Goal: Information Seeking & Learning: Learn about a topic

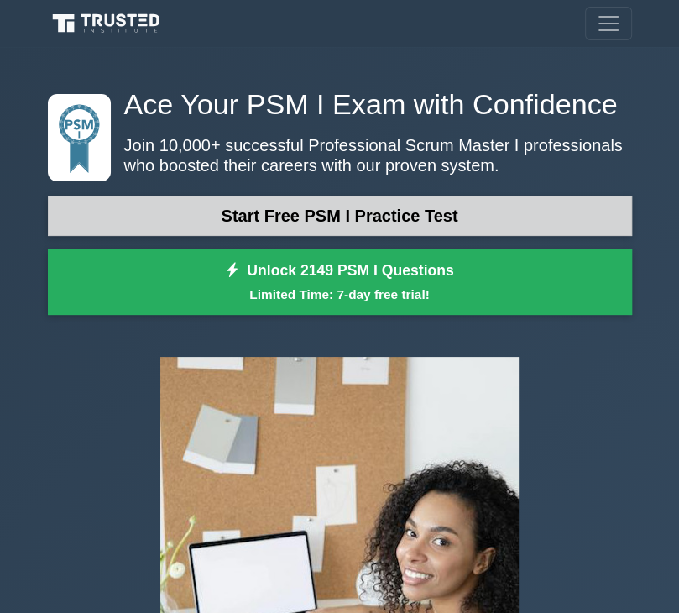
click at [374, 206] on link "Start Free PSM I Practice Test" at bounding box center [340, 216] width 584 height 40
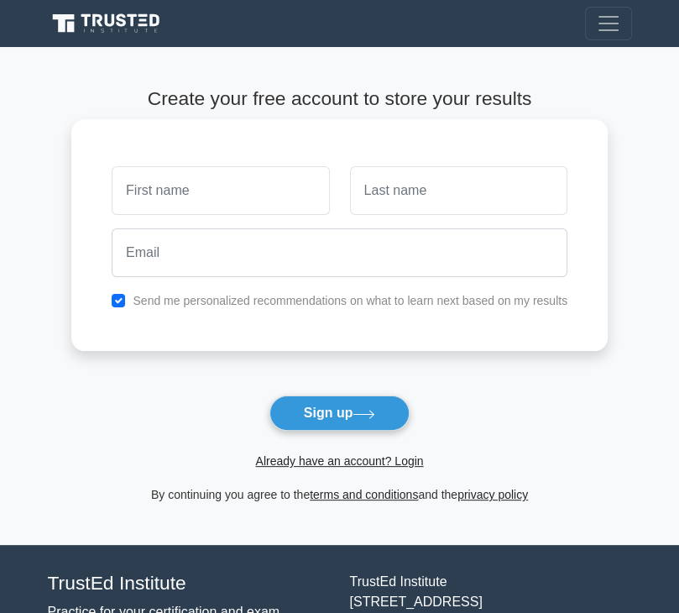
click at [272, 186] on input "text" at bounding box center [220, 190] width 217 height 49
type input "B.R"
click at [377, 182] on input "text" at bounding box center [458, 190] width 217 height 49
type input ".S"
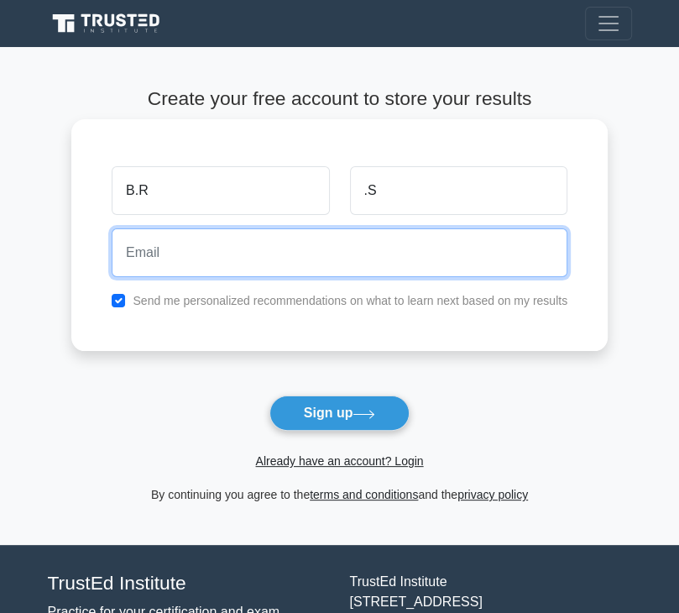
click at [406, 263] on input "email" at bounding box center [340, 252] width 456 height 49
type input "brs14021999@gmail.com"
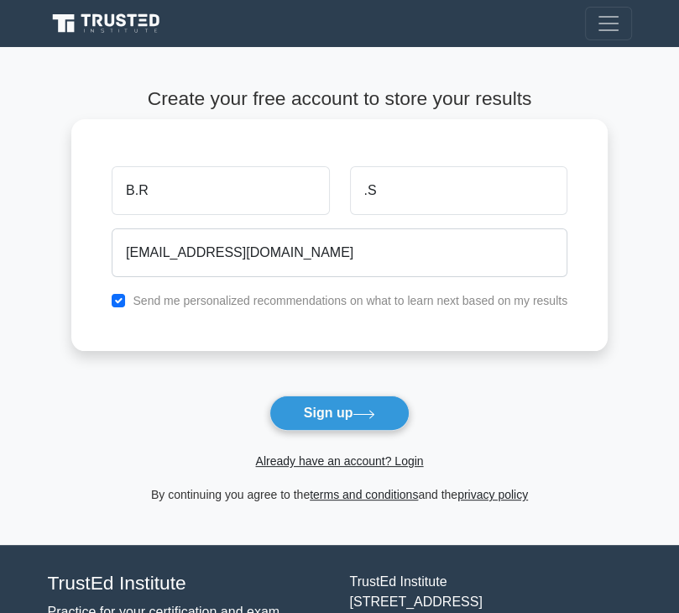
click at [116, 306] on div "Send me personalized recommendations on what to learn next based on my results" at bounding box center [340, 300] width 476 height 20
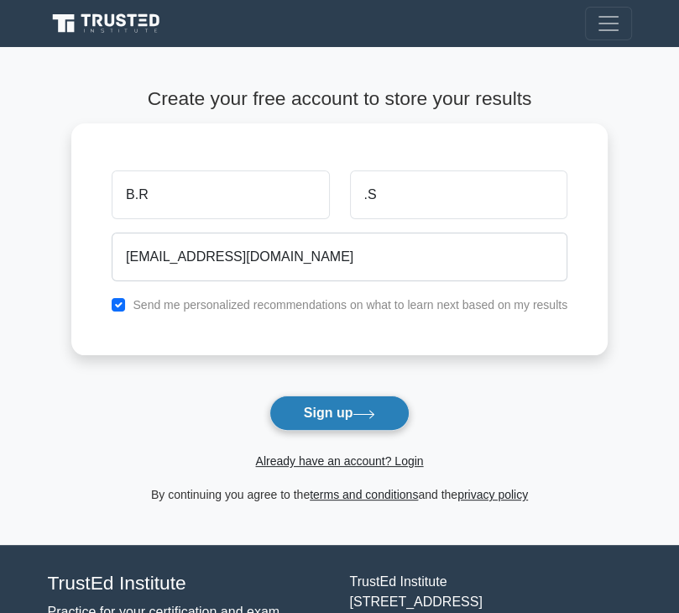
click at [331, 420] on button "Sign up" at bounding box center [339, 412] width 141 height 35
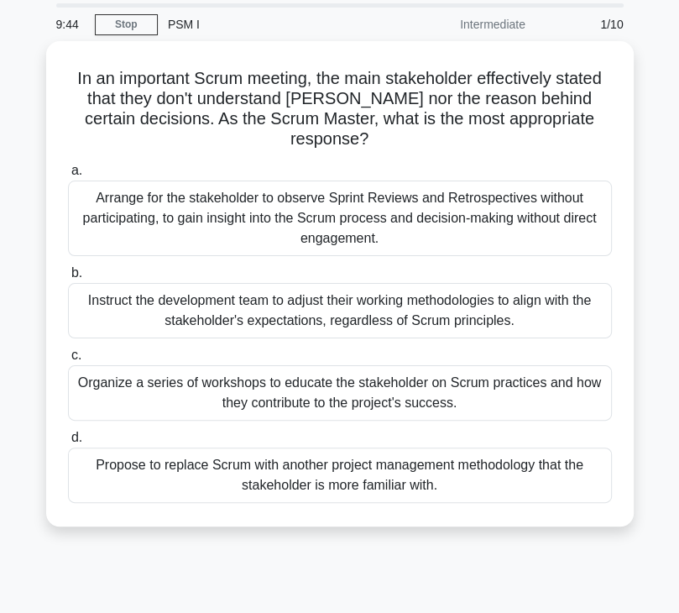
scroll to position [50, 0]
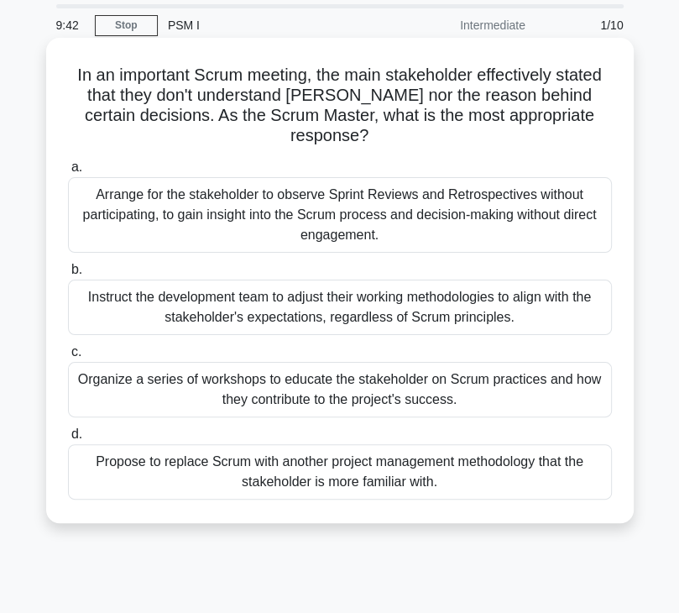
drag, startPoint x: 67, startPoint y: 71, endPoint x: 455, endPoint y: 499, distance: 577.5
click at [455, 499] on div "In an important Scrum meeting, the main stakeholder effectively stated that the…" at bounding box center [340, 280] width 574 height 472
copy div "In an important Scrum meeting, the main stakeholder effectively stated that the…"
click at [347, 326] on div "Instruct the development team to adjust their working methodologies to align wi…" at bounding box center [340, 306] width 544 height 55
click at [68, 275] on input "b. Instruct the development team to adjust their working methodologies to align…" at bounding box center [68, 269] width 0 height 11
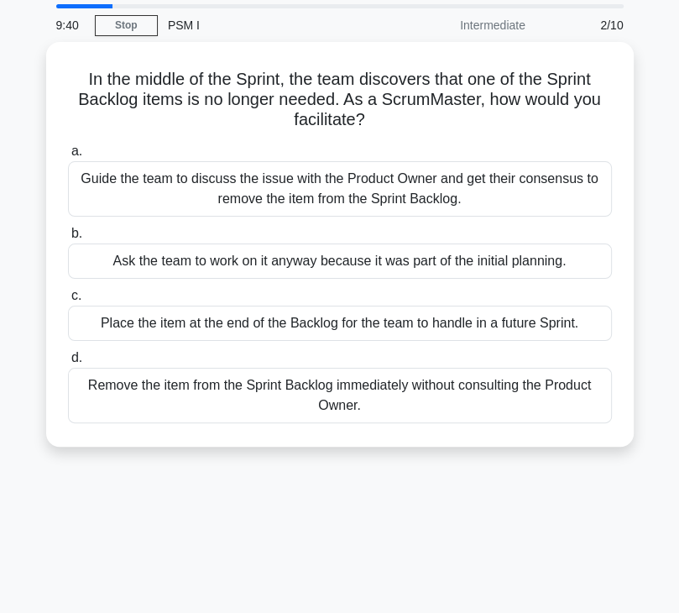
scroll to position [0, 0]
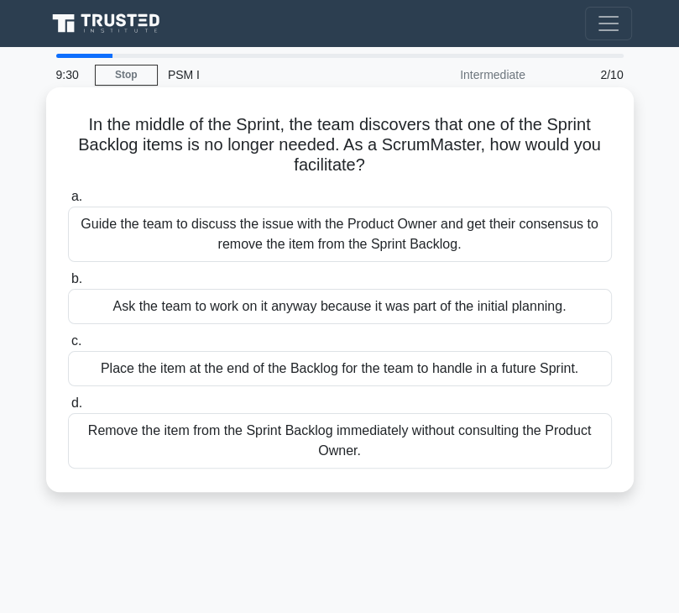
drag, startPoint x: 77, startPoint y: 119, endPoint x: 404, endPoint y: 472, distance: 480.4
click at [404, 472] on div "In the middle of the Sprint, the team discovers that one of the Sprint Backlog …" at bounding box center [340, 289] width 574 height 391
copy div "In the middle of the Sprint, the team discovers that one of the Sprint Backlog …"
click at [309, 431] on div "Remove the item from the Sprint Backlog immediately without consulting the Prod…" at bounding box center [340, 440] width 544 height 55
click at [68, 409] on input "d. Remove the item from the Sprint Backlog immediately without consulting the P…" at bounding box center [68, 403] width 0 height 11
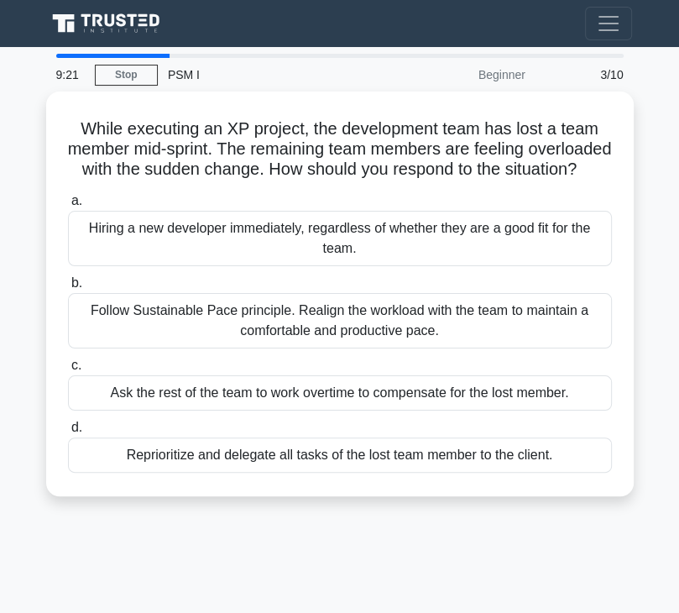
drag, startPoint x: 74, startPoint y: 124, endPoint x: 603, endPoint y: 534, distance: 669.4
click at [603, 516] on div "While executing an XP project, the development team has lost a team member mid-…" at bounding box center [340, 303] width 604 height 425
copy div "While executing an XP project, the development team has lost a team member mid-…"
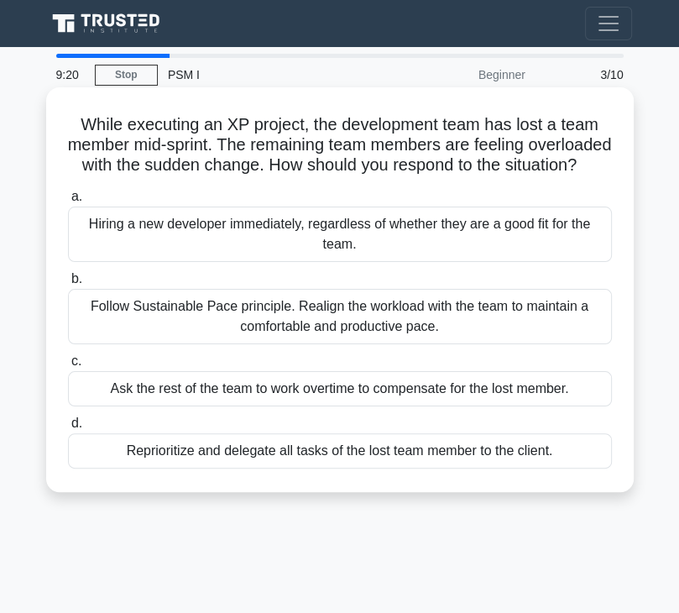
click at [449, 446] on label "d. Reprioritize and delegate all tasks of the lost team member to the client." at bounding box center [340, 440] width 544 height 55
click at [68, 429] on input "d. Reprioritize and delegate all tasks of the lost team member to the client." at bounding box center [68, 423] width 0 height 11
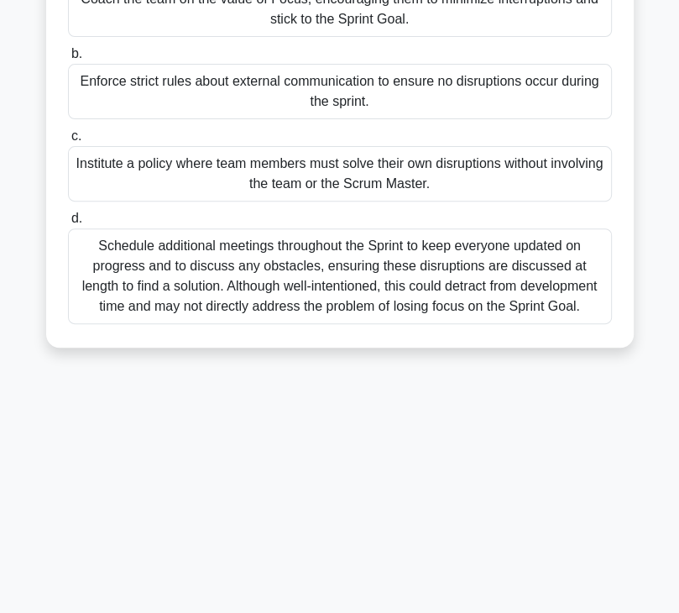
scroll to position [17, 0]
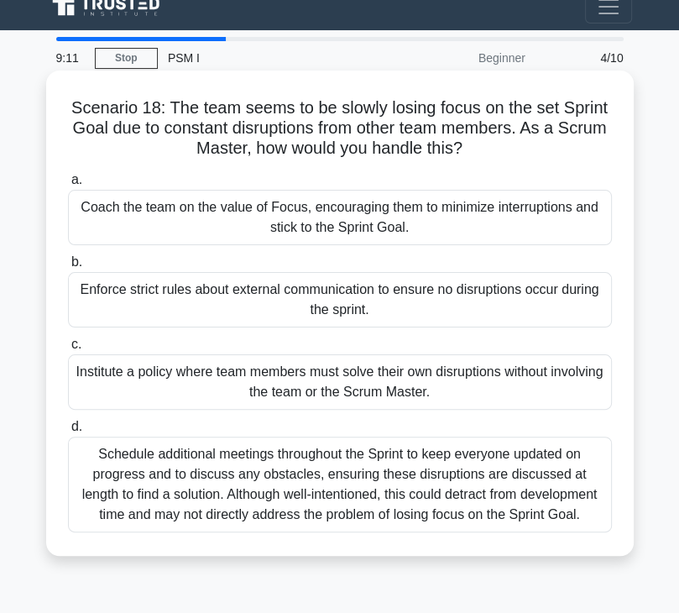
drag, startPoint x: 70, startPoint y: 112, endPoint x: 586, endPoint y: 545, distance: 673.0
click at [586, 545] on div "Scenario 18: The team seems to be slowly losing focus on the set Sprint Goal du…" at bounding box center [340, 313] width 574 height 472
copy div "Scenario 18: The team seems to be slowly losing focus on the set Sprint Goal du…"
click at [437, 509] on div "Schedule additional meetings throughout the Sprint to keep everyone updated on …" at bounding box center [340, 484] width 544 height 96
click at [68, 432] on input "d. Schedule additional meetings throughout the Sprint to keep everyone updated …" at bounding box center [68, 426] width 0 height 11
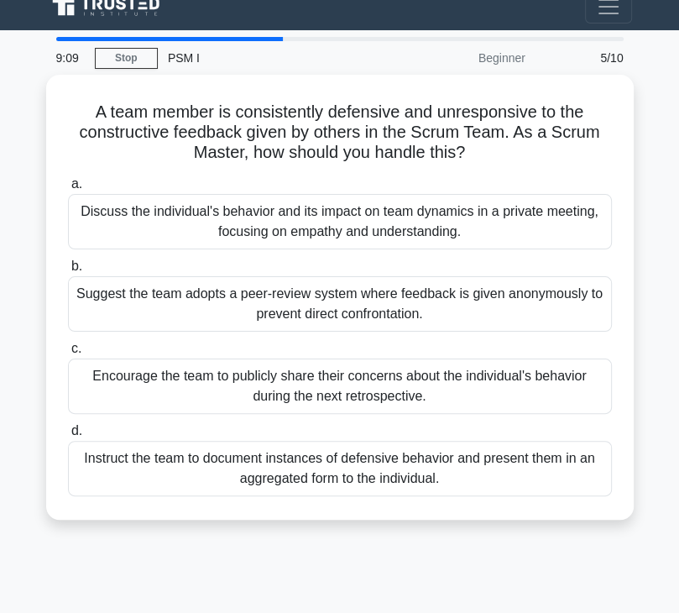
scroll to position [0, 0]
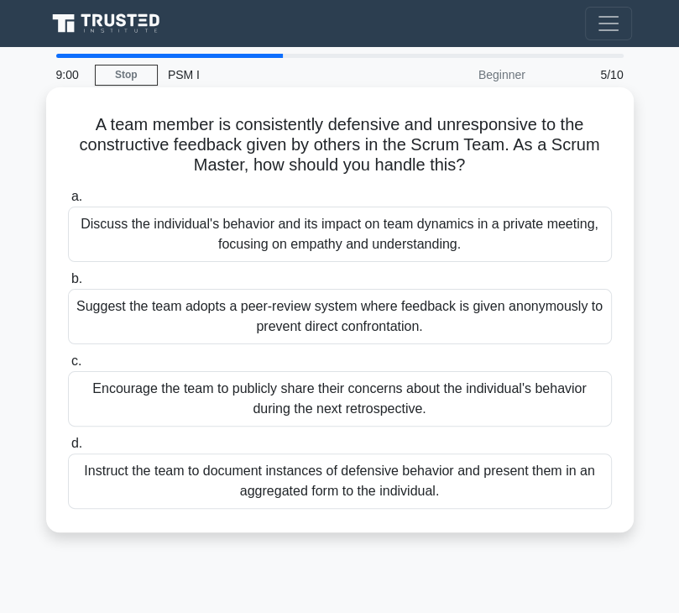
drag, startPoint x: 94, startPoint y: 123, endPoint x: 510, endPoint y: 489, distance: 554.2
click at [510, 489] on div "A team member is consistently defensive and unresponsive to the constructive fe…" at bounding box center [340, 309] width 574 height 431
copy div "A team member is consistently defensive and unresponsive to the constructive fe…"
click at [510, 489] on div "Instruct the team to document instances of defensive behavior and present them …" at bounding box center [340, 480] width 544 height 55
click at [68, 449] on input "d. Instruct the team to document instances of defensive behavior and present th…" at bounding box center [68, 443] width 0 height 11
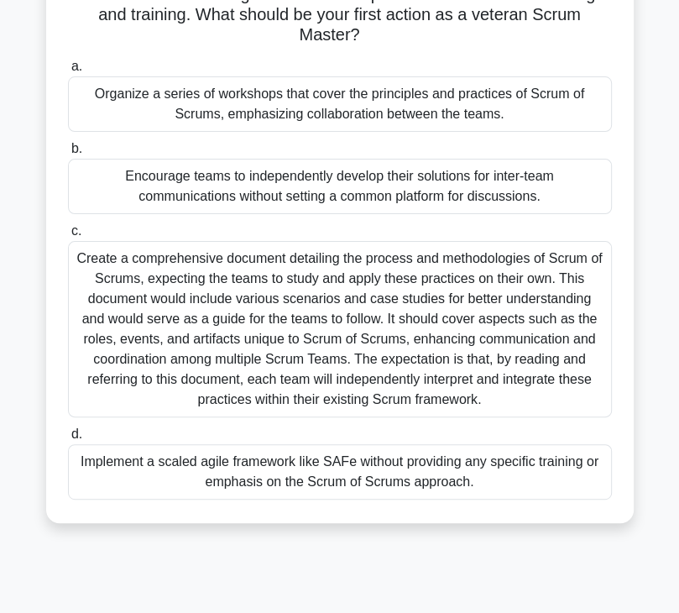
scroll to position [287, 0]
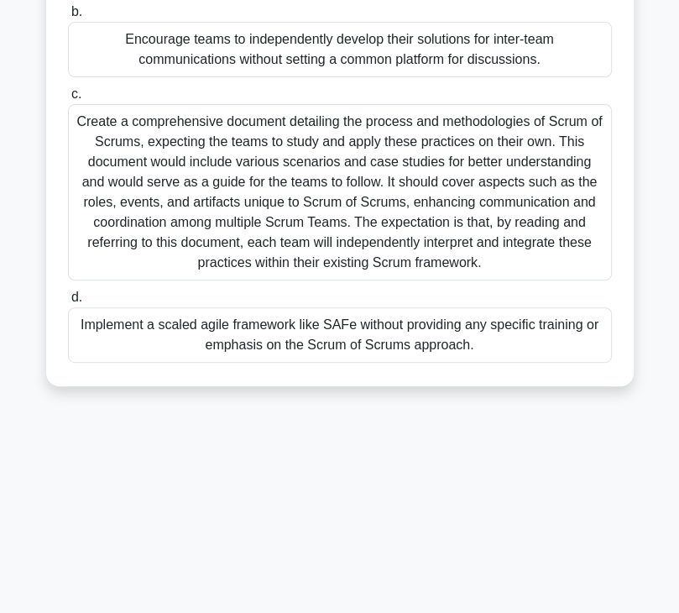
drag, startPoint x: 88, startPoint y: 79, endPoint x: 529, endPoint y: 384, distance: 536.1
click at [529, 384] on div "Your organization has recently started practicing Scrum of Scrums. Most of the …" at bounding box center [339, 93] width 587 height 586
copy div "Your organization has recently started practicing Scrum of Scrums. Most of the …"
click at [399, 349] on div "Implement a scaled agile framework like SAFe without providing any specific tra…" at bounding box center [340, 334] width 544 height 55
click at [68, 303] on input "d. Implement a scaled agile framework like SAFe without providing any specific …" at bounding box center [68, 297] width 0 height 11
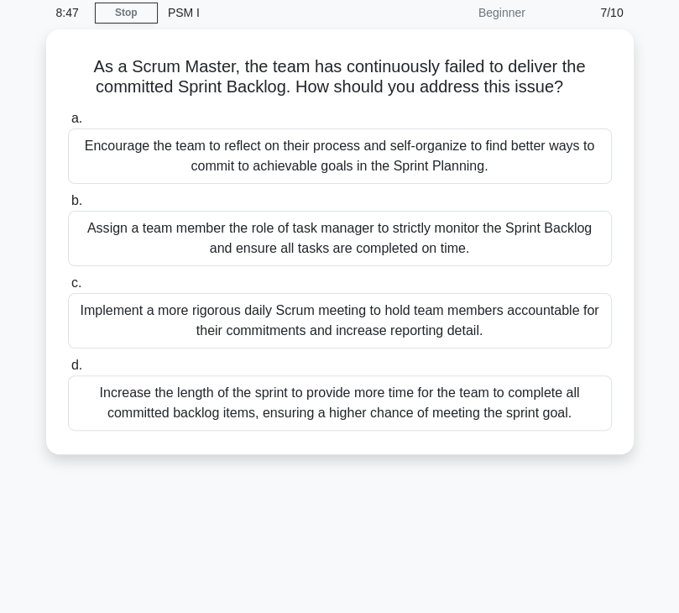
scroll to position [0, 0]
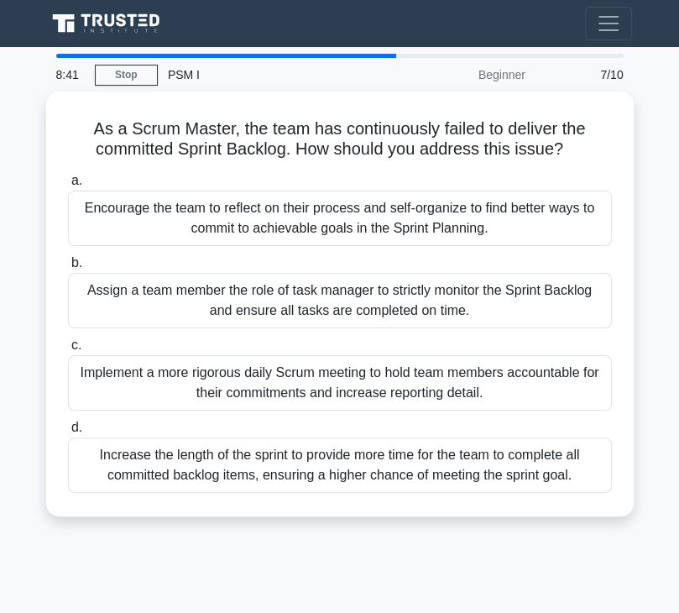
drag, startPoint x: 87, startPoint y: 123, endPoint x: 631, endPoint y: 516, distance: 671.3
click at [631, 516] on div "As a Scrum Master, the team has continuously failed to deliver the committed Sp…" at bounding box center [340, 313] width 604 height 445
copy div "As a Scrum Master, the team has continuously failed to deliver the committed Sp…"
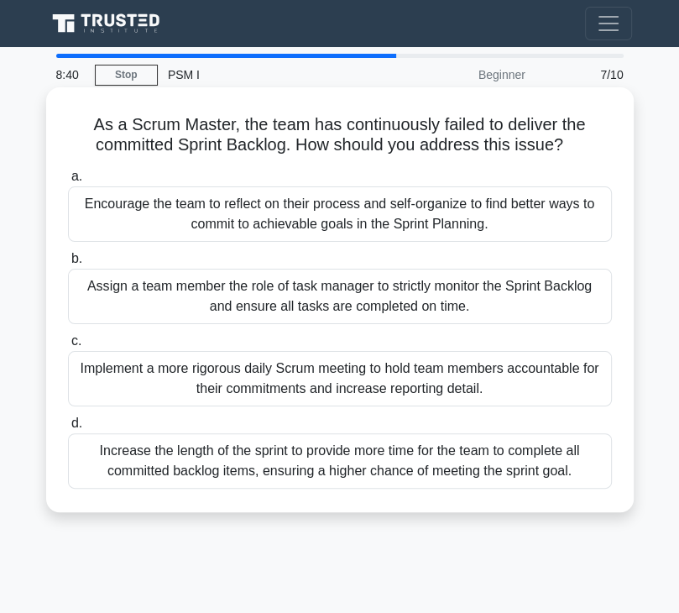
click at [473, 467] on div "Increase the length of the sprint to provide more time for the team to complete…" at bounding box center [340, 460] width 544 height 55
click at [68, 429] on input "d. Increase the length of the sprint to provide more time for the team to compl…" at bounding box center [68, 423] width 0 height 11
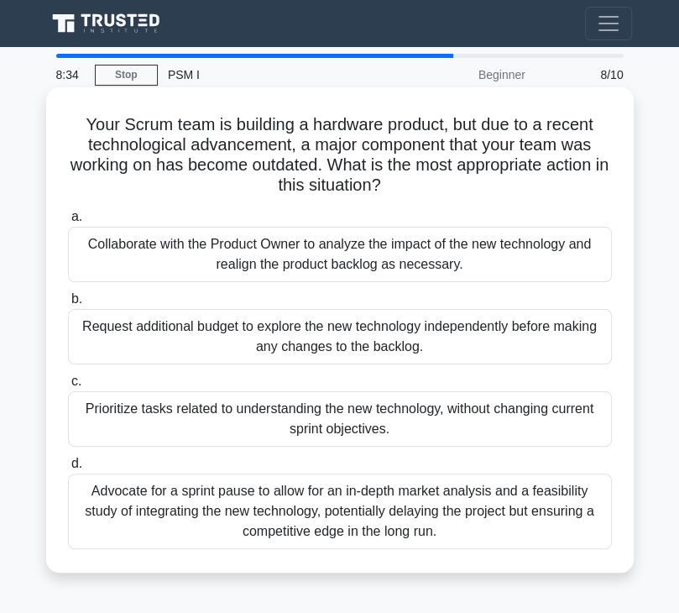
drag, startPoint x: 78, startPoint y: 122, endPoint x: 539, endPoint y: 571, distance: 643.9
click at [539, 571] on div "Your Scrum team is building a hardware product, but due to a recent technologic…" at bounding box center [339, 329] width 587 height 485
copy div "Your Scrum team is building a hardware product, but due to a recent technologic…"
click at [398, 527] on div "Advocate for a sprint pause to allow for an in-depth market analysis and a feas…" at bounding box center [340, 511] width 544 height 76
click at [68, 469] on input "d. Advocate for a sprint pause to allow for an in-depth market analysis and a f…" at bounding box center [68, 463] width 0 height 11
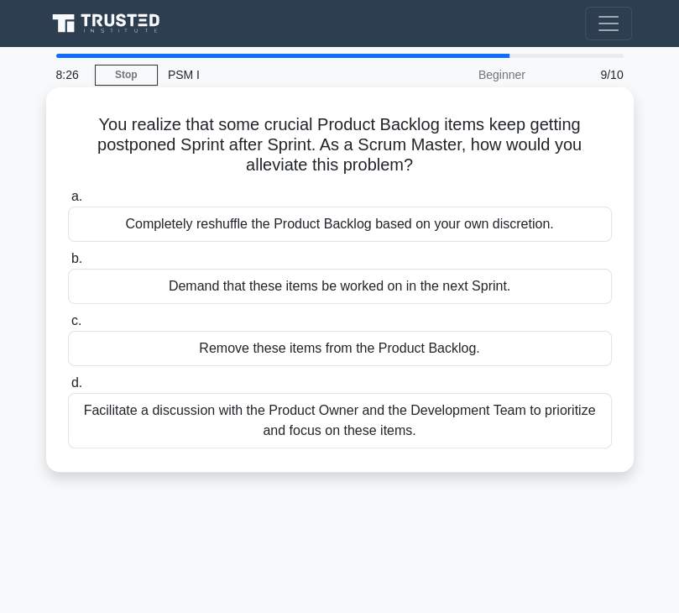
drag, startPoint x: 91, startPoint y: 125, endPoint x: 473, endPoint y: 437, distance: 493.2
click at [473, 437] on div "You realize that some crucial Product Backlog items keep getting postponed Spri…" at bounding box center [340, 279] width 574 height 371
copy div "You realize that some crucial Product Backlog items keep getting postponed Spri…"
click at [357, 449] on div "a. Completely reshuffle the Product Backlog based on your own discretion. b. De…" at bounding box center [340, 317] width 564 height 269
click at [331, 432] on div "Facilitate a discussion with the Product Owner and the Development Team to prio…" at bounding box center [340, 420] width 544 height 55
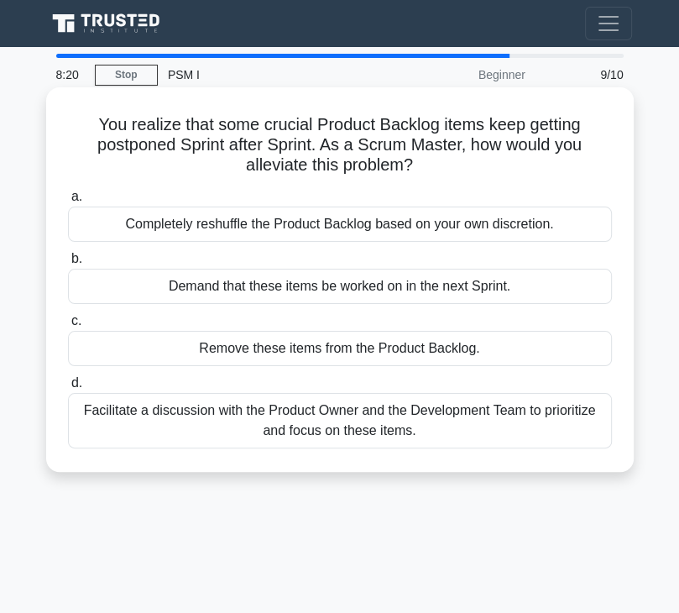
click at [68, 389] on input "d. Facilitate a discussion with the Product Owner and the Development Team to p…" at bounding box center [68, 383] width 0 height 11
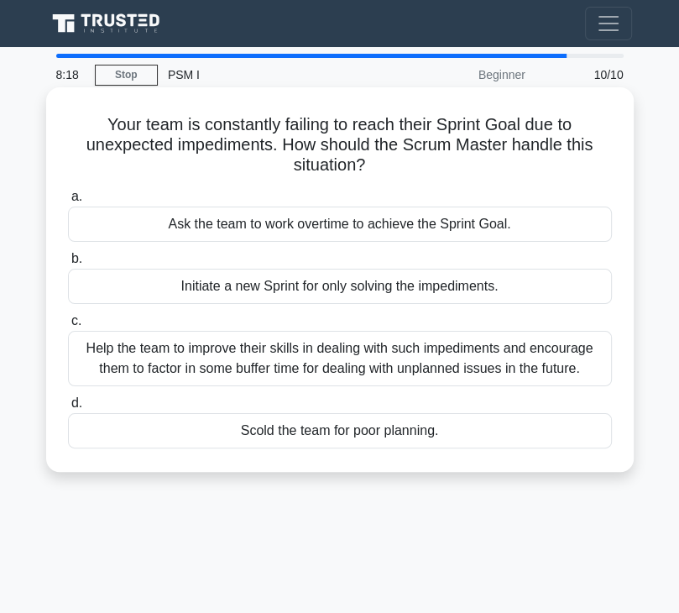
drag, startPoint x: 97, startPoint y: 121, endPoint x: 450, endPoint y: 441, distance: 475.9
click at [450, 441] on div "Your team is constantly failing to reach their Sprint Goal due to unexpected im…" at bounding box center [340, 279] width 574 height 371
copy div "Your team is constantly failing to reach their Sprint Goal due to unexpected im…"
click at [450, 441] on div "Scold the team for poor planning." at bounding box center [340, 430] width 544 height 35
click at [68, 409] on input "d. Scold the team for poor planning." at bounding box center [68, 403] width 0 height 11
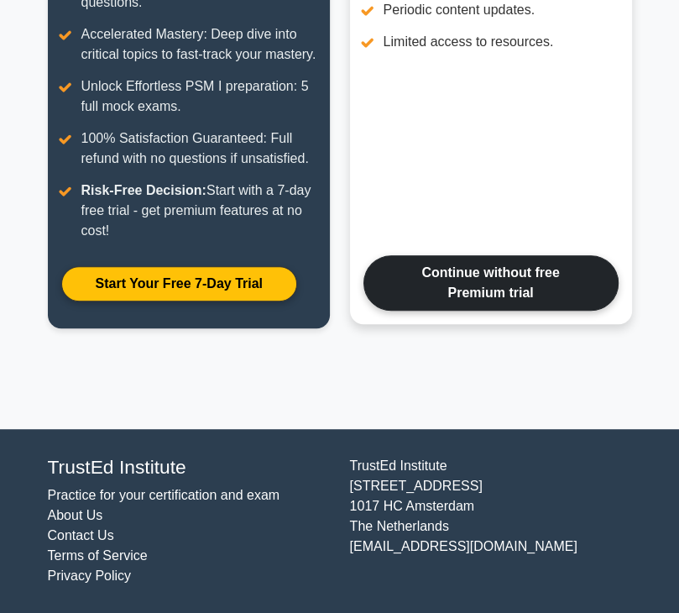
scroll to position [355, 0]
click at [513, 308] on link "Continue without free Premium trial" at bounding box center [490, 282] width 255 height 55
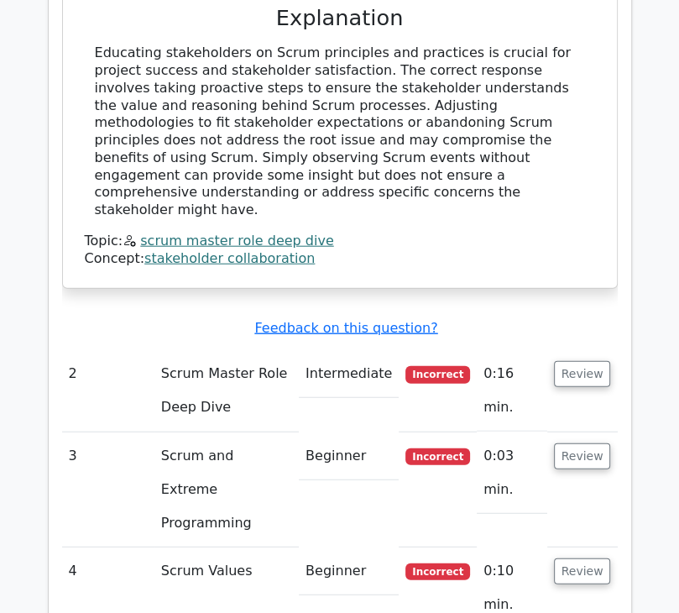
scroll to position [2058, 0]
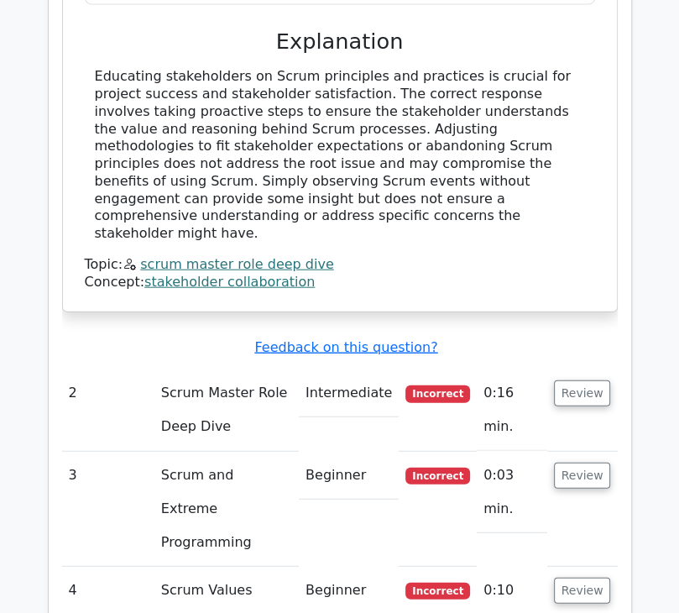
click at [182, 369] on td "Scrum Master Role Deep Dive" at bounding box center [226, 409] width 144 height 81
click at [373, 369] on td "Intermediate" at bounding box center [349, 393] width 100 height 48
click at [460, 385] on span "Incorrect" at bounding box center [437, 393] width 65 height 17
click at [263, 369] on td "Scrum Master Role Deep Dive" at bounding box center [226, 409] width 144 height 81
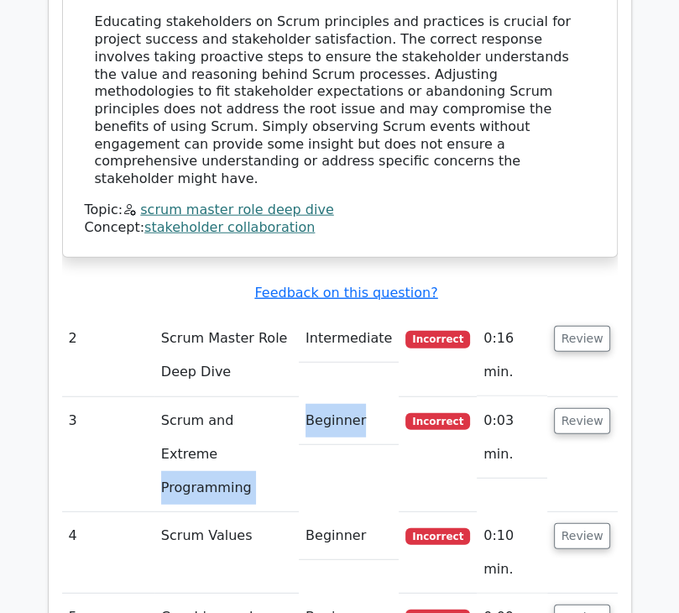
drag, startPoint x: 263, startPoint y: 301, endPoint x: 410, endPoint y: 323, distance: 147.6
click at [410, 397] on tr "3 Scrum and Extreme Programming Beginner Incorrect 0:03 min. Review" at bounding box center [340, 454] width 556 height 115
click at [410, 397] on td "Incorrect" at bounding box center [438, 454] width 78 height 115
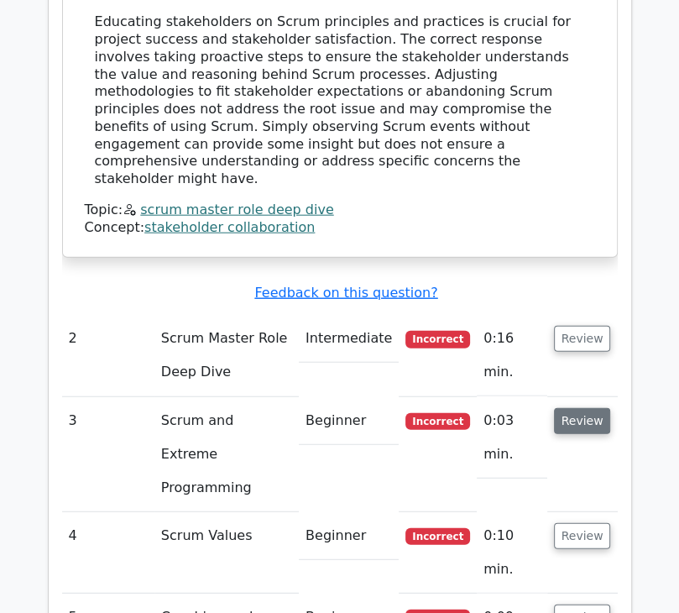
click at [559, 408] on button "Review" at bounding box center [582, 421] width 57 height 26
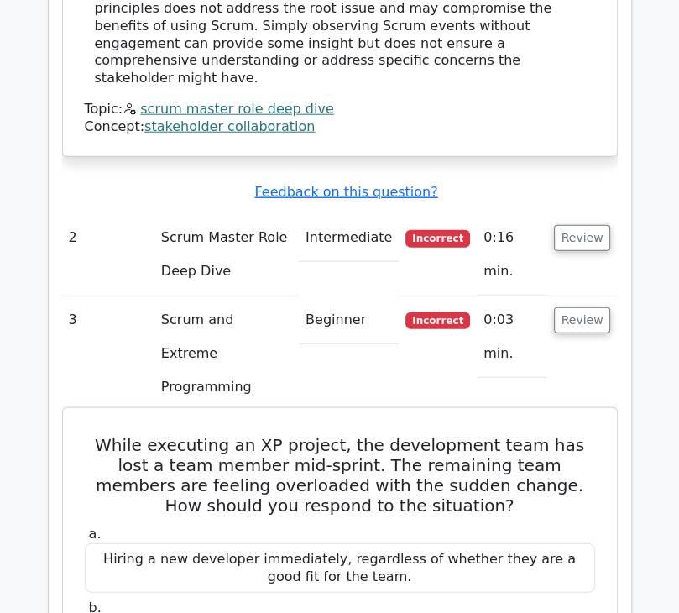
scroll to position [2215, 0]
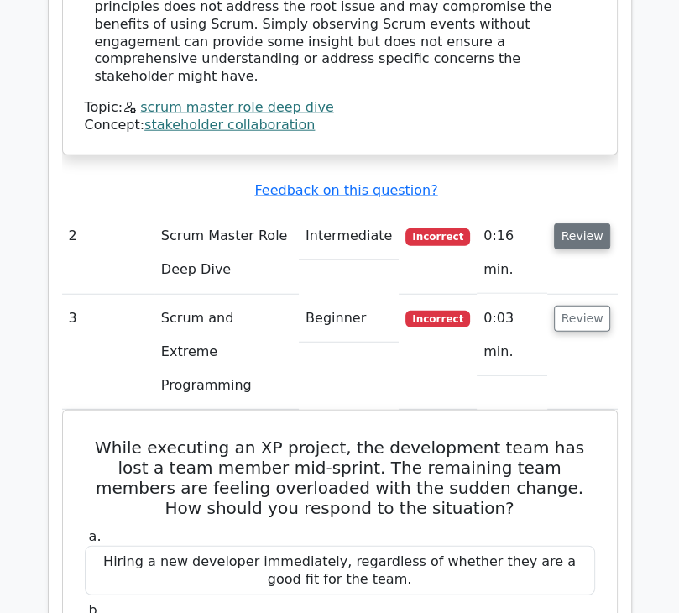
click at [574, 223] on button "Review" at bounding box center [582, 236] width 57 height 26
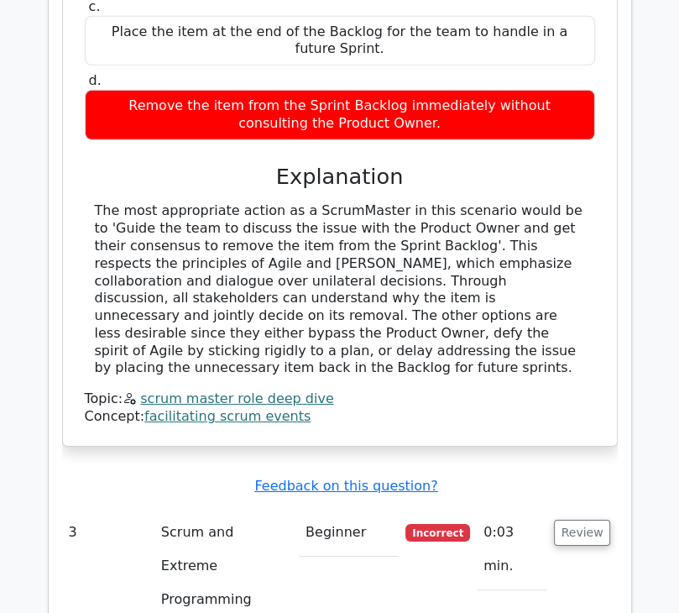
scroll to position [2757, 0]
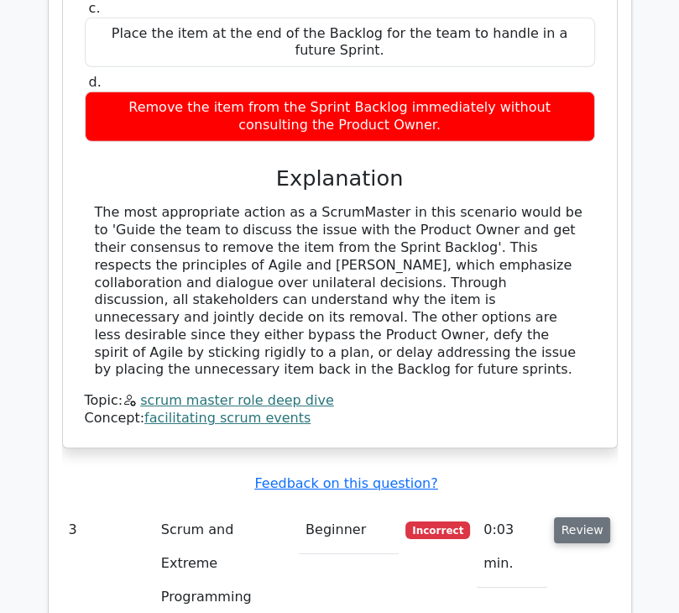
click at [574, 517] on button "Review" at bounding box center [582, 530] width 57 height 26
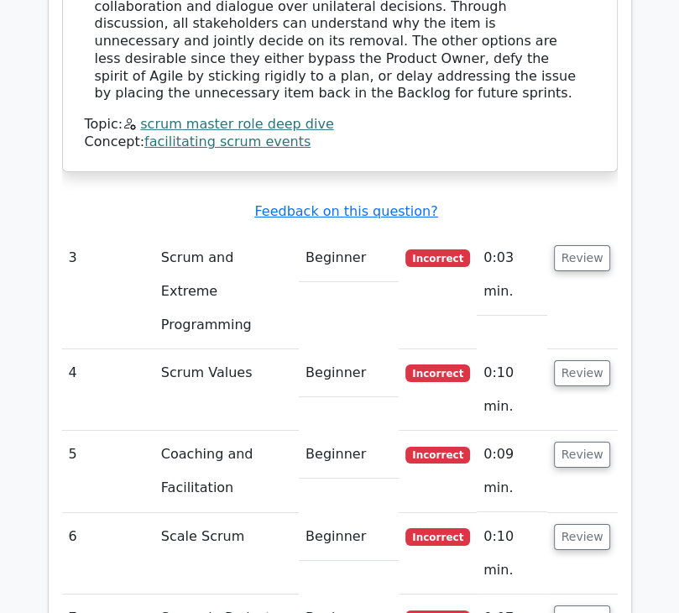
scroll to position [3031, 0]
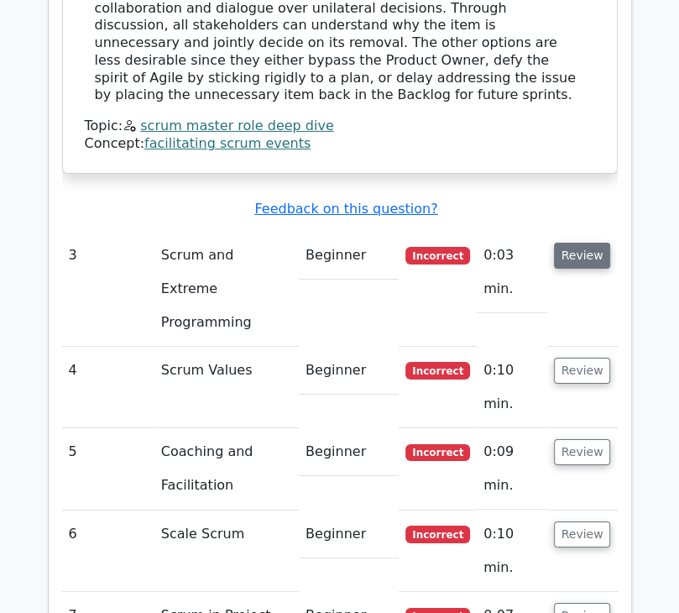
click at [573, 243] on button "Review" at bounding box center [582, 256] width 57 height 26
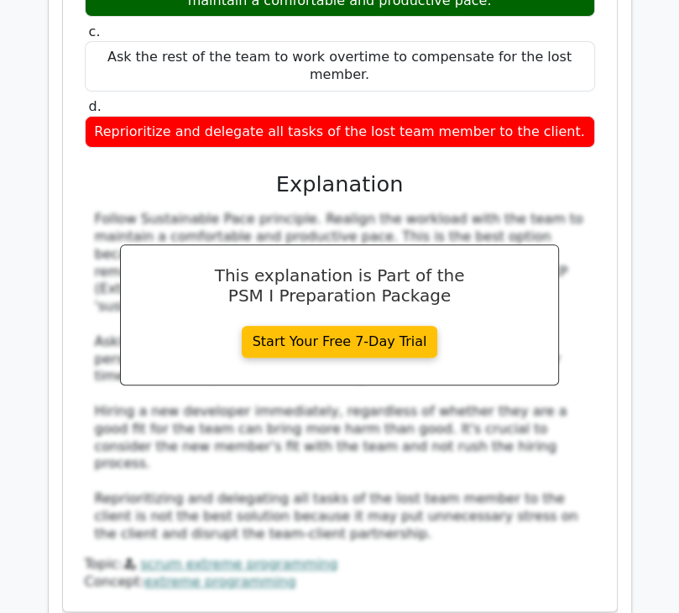
scroll to position [3767, 0]
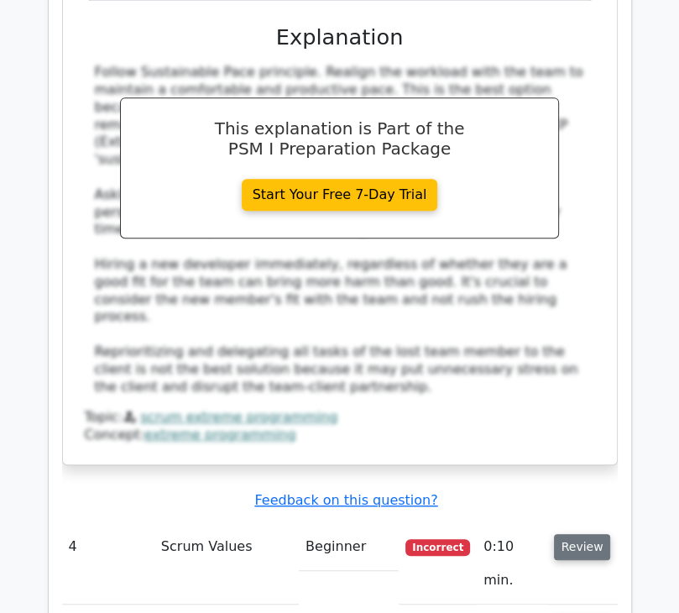
click at [590, 534] on button "Review" at bounding box center [582, 547] width 57 height 26
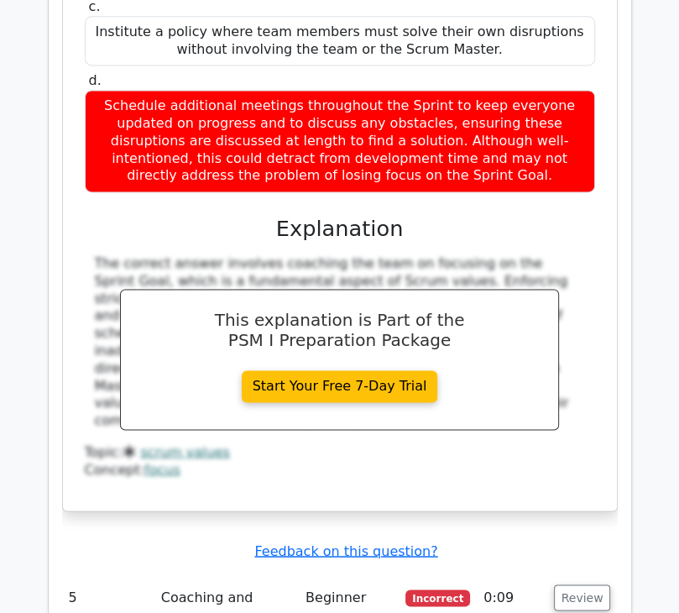
scroll to position [4636, 0]
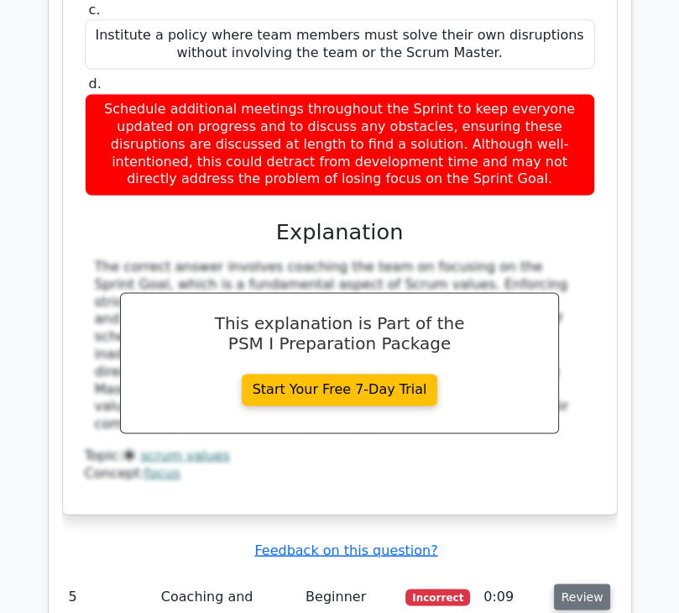
click at [581, 583] on button "Review" at bounding box center [582, 596] width 57 height 26
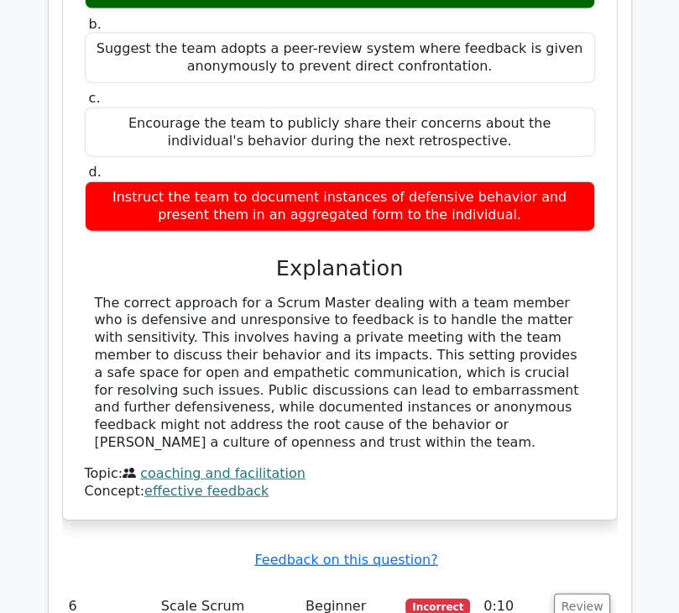
scroll to position [5444, 0]
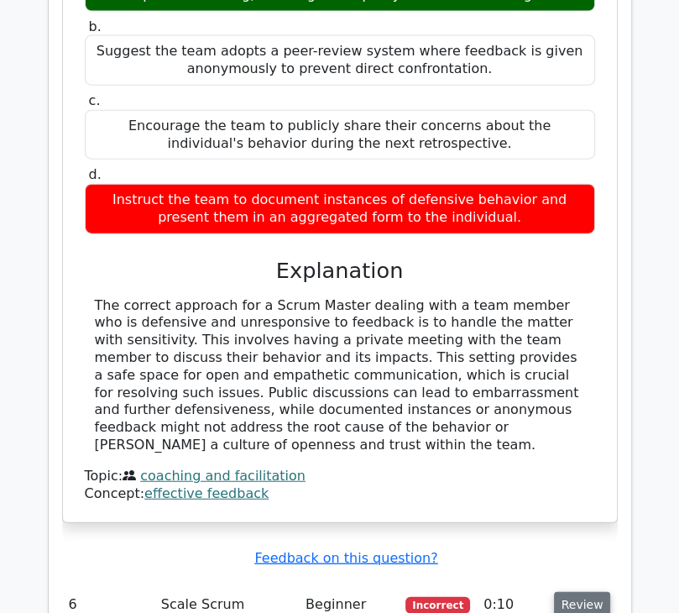
click at [567, 592] on button "Review" at bounding box center [582, 605] width 57 height 26
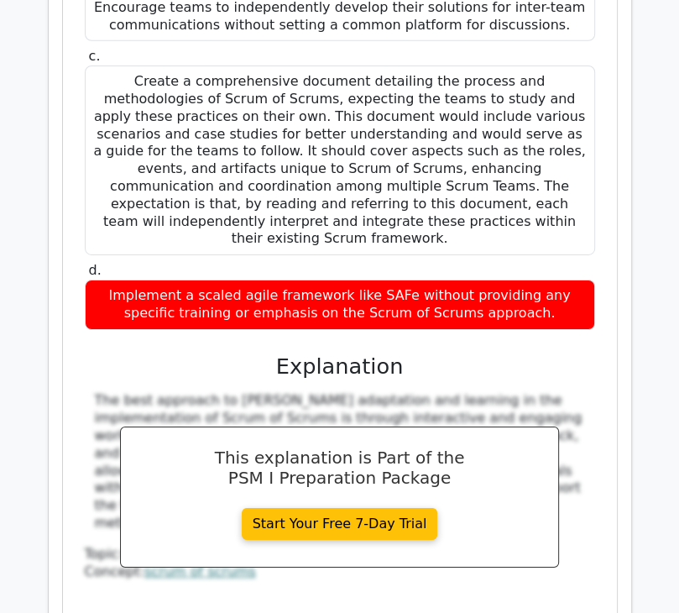
scroll to position [6324, 0]
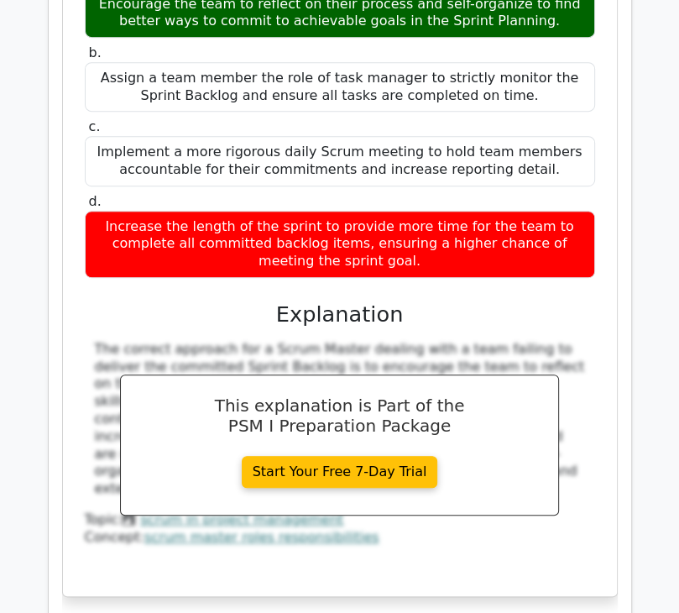
scroll to position [7274, 0]
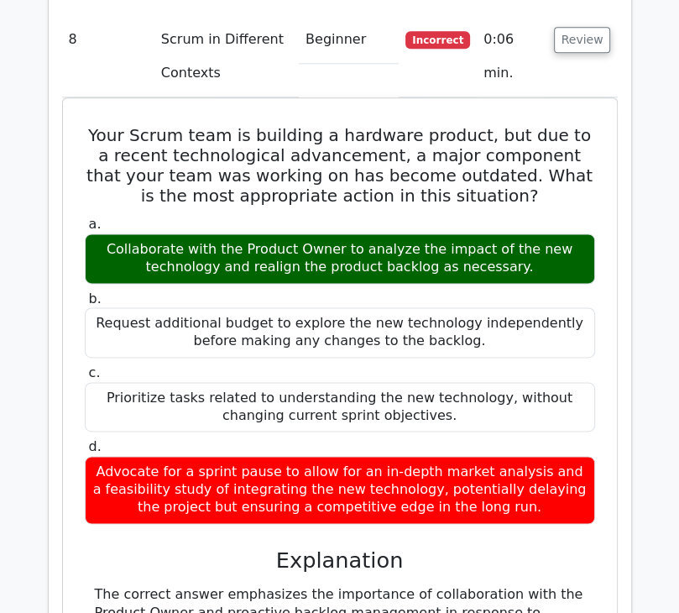
scroll to position [7929, 0]
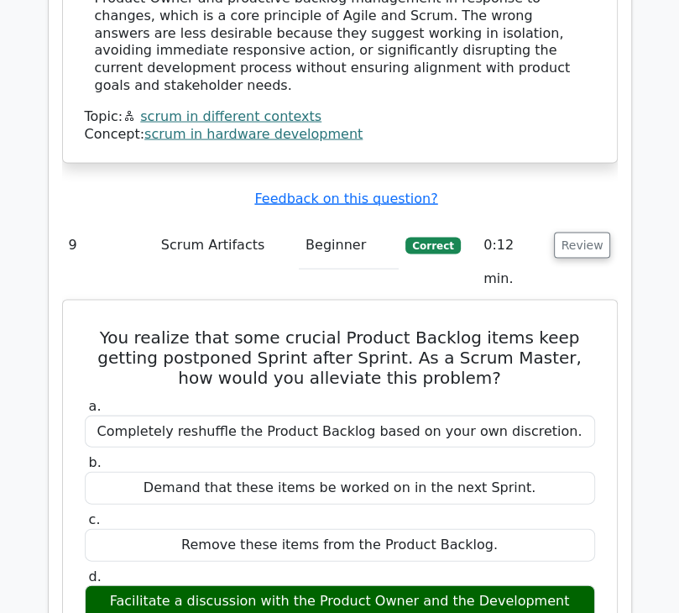
scroll to position [8748, 0]
